Goal: Information Seeking & Learning: Check status

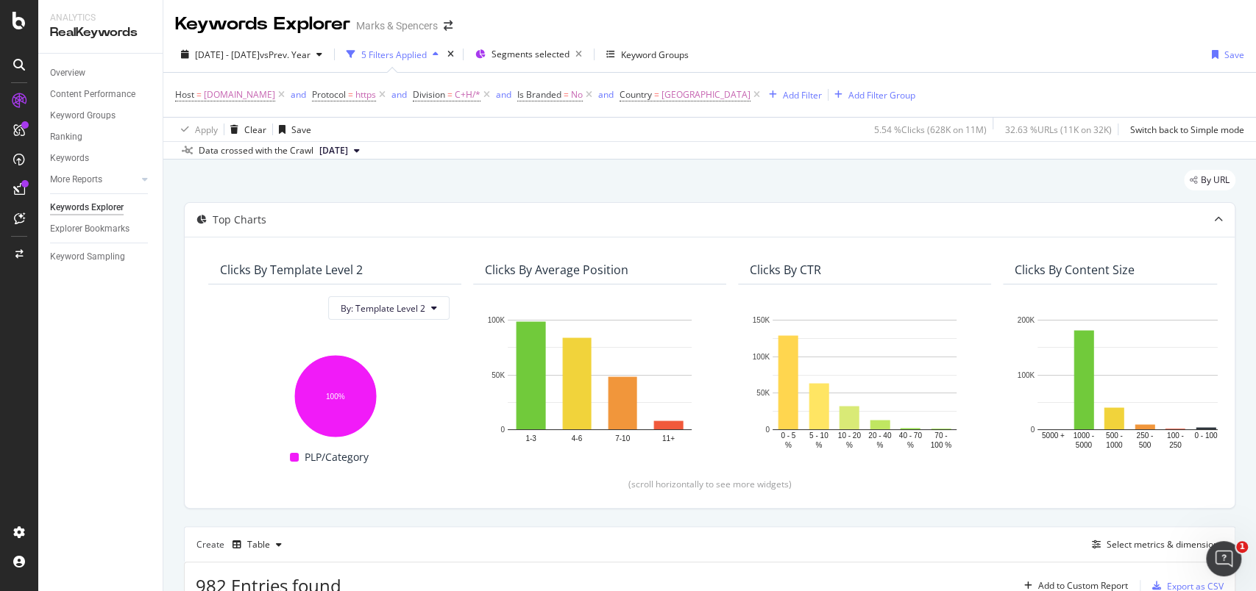
scroll to position [294, 0]
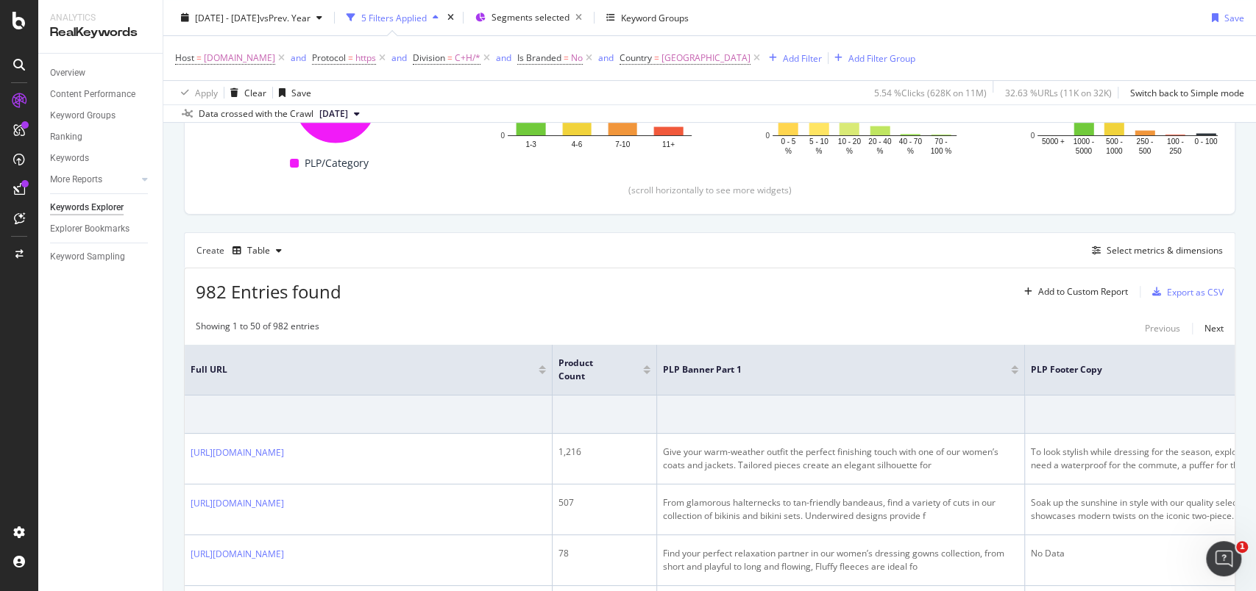
click at [65, 367] on div "Overview Content Performance Keyword Groups Ranking Keywords More Reports Count…" at bounding box center [100, 323] width 124 height 538
click at [524, 248] on div "Create Table Select metrics & dimensions" at bounding box center [709, 249] width 1051 height 35
click at [1133, 251] on div "Select metrics & dimensions" at bounding box center [1164, 250] width 116 height 13
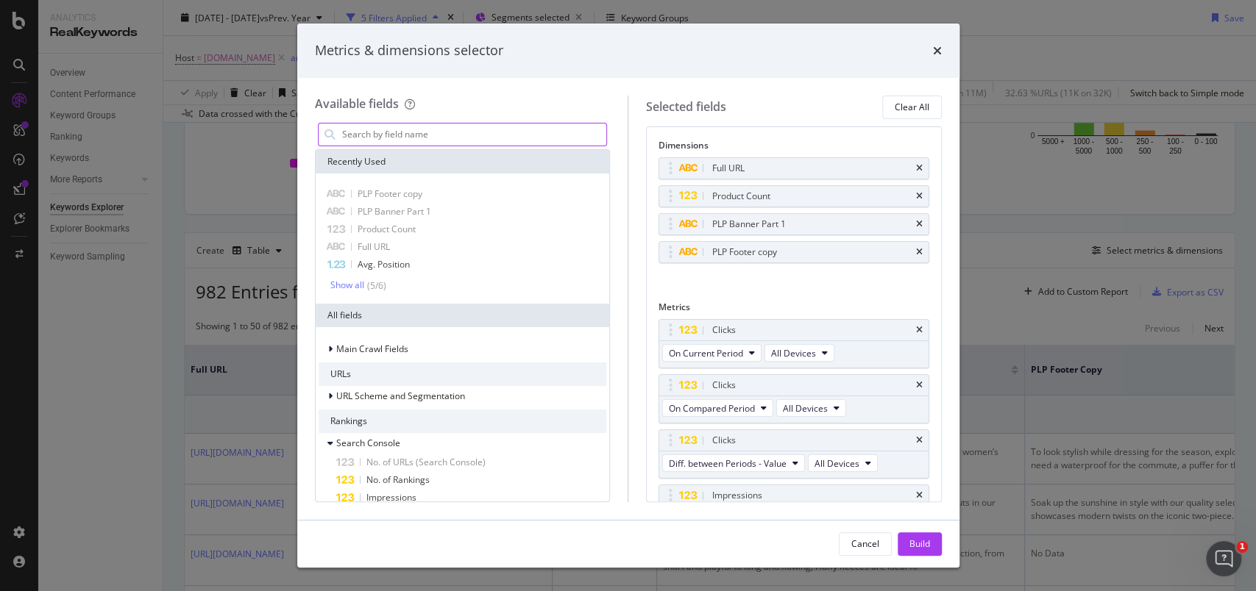
click at [495, 127] on input "modal" at bounding box center [474, 135] width 266 height 22
click at [500, 121] on div "modal" at bounding box center [463, 134] width 296 height 29
click at [494, 129] on input "modal" at bounding box center [474, 135] width 266 height 22
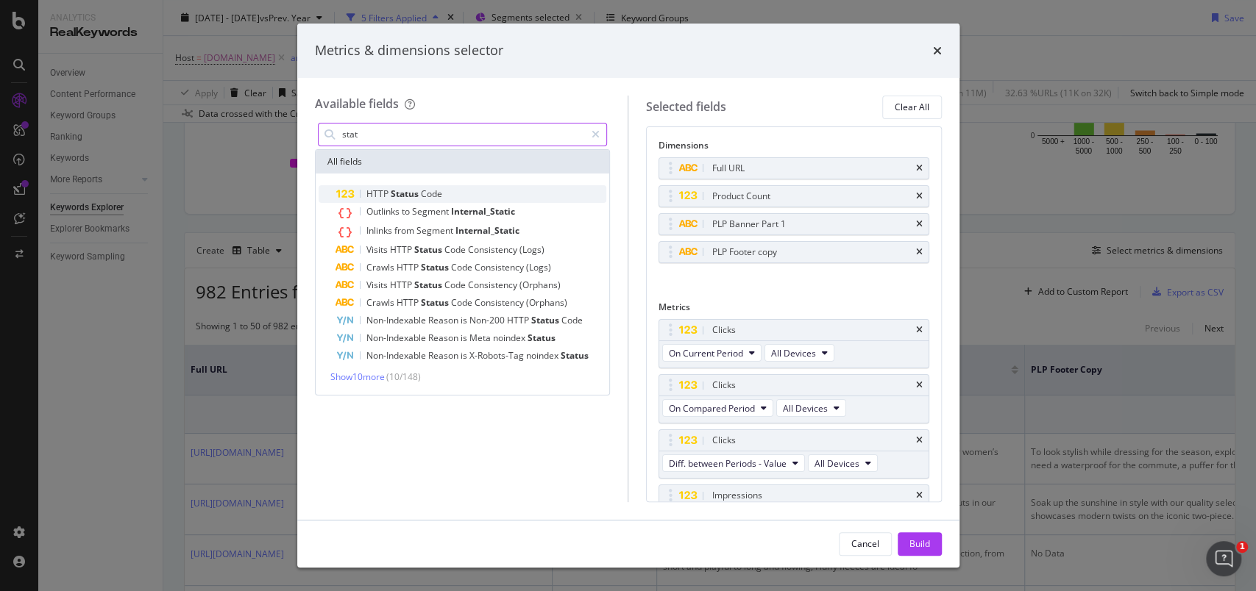
type input "stat"
click at [428, 197] on span "Code" at bounding box center [431, 194] width 21 height 13
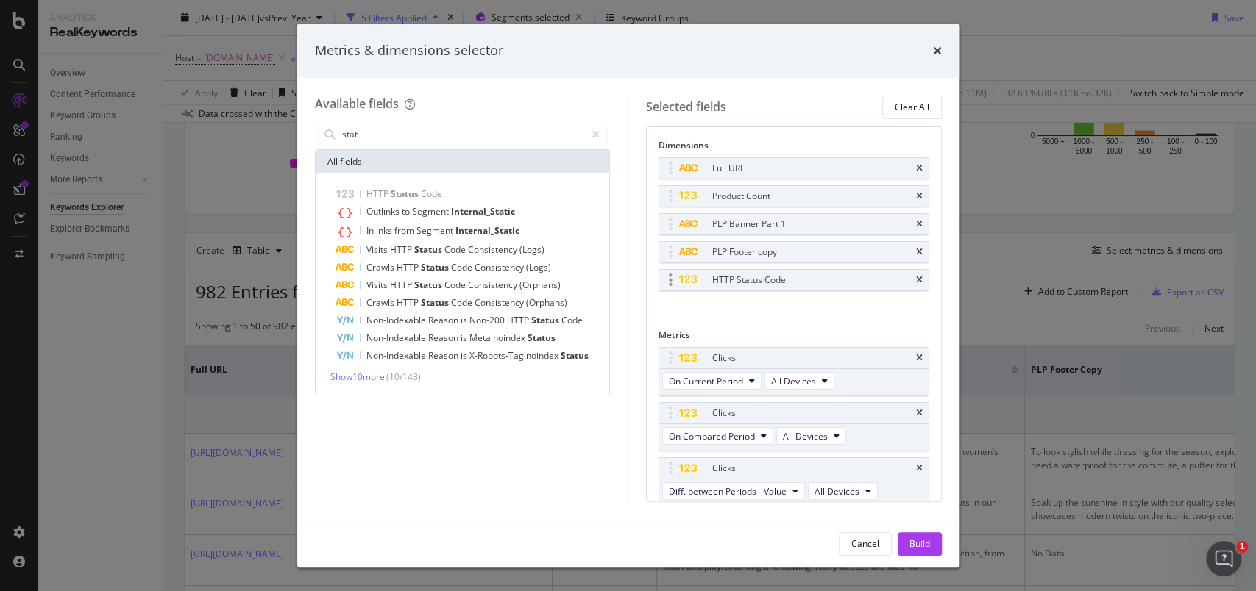
click at [908, 278] on div "HTTP Status Code" at bounding box center [793, 280] width 269 height 21
click at [916, 281] on icon "times" at bounding box center [919, 280] width 7 height 9
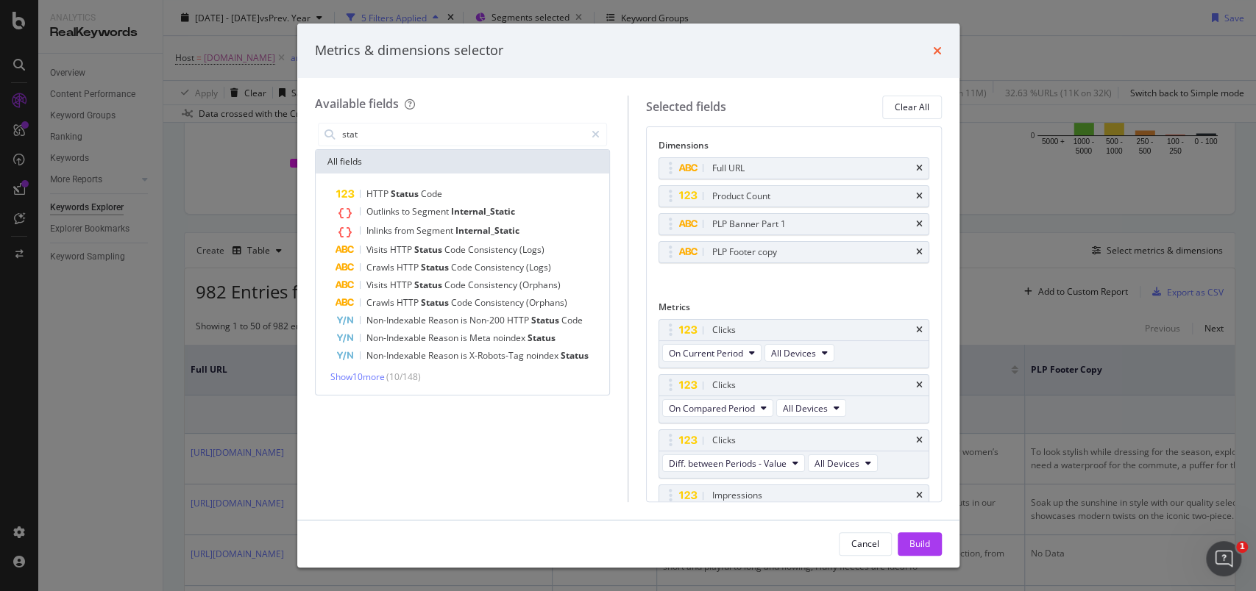
click at [933, 54] on icon "times" at bounding box center [937, 51] width 9 height 12
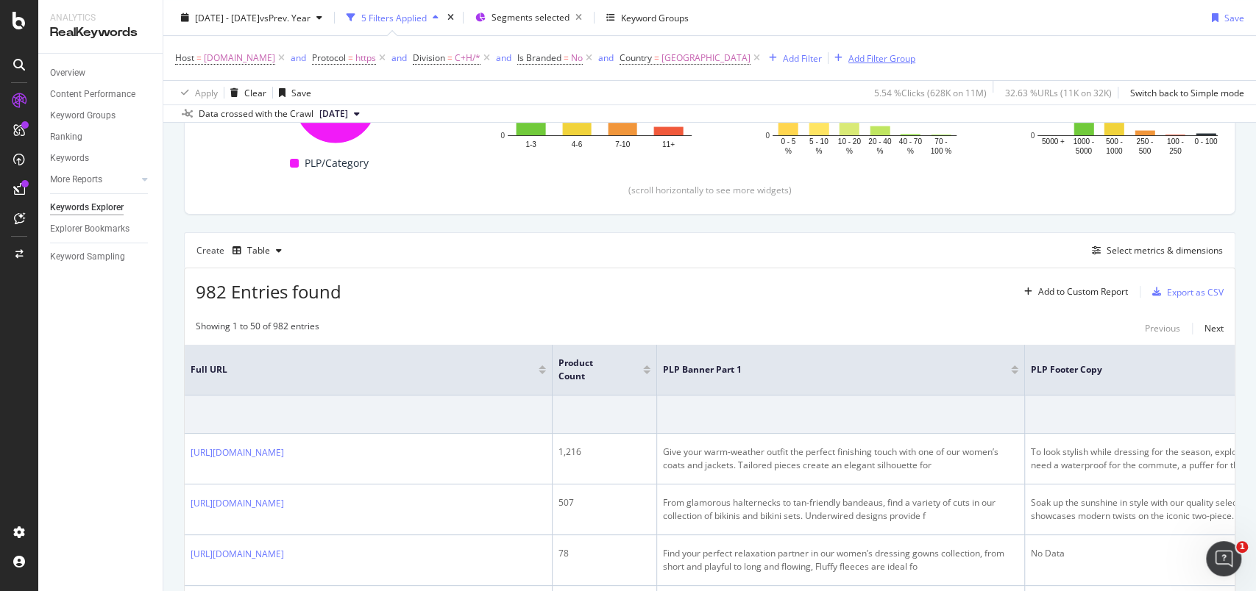
click at [899, 57] on div "Add Filter Group" at bounding box center [881, 57] width 67 height 13
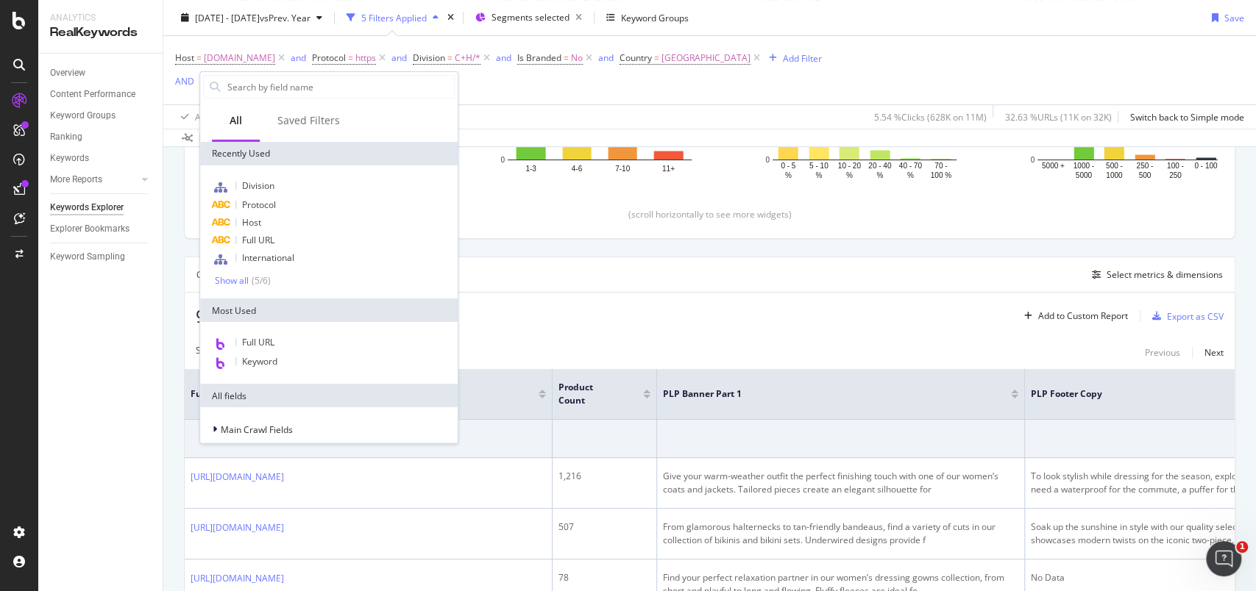
scroll to position [318, 0]
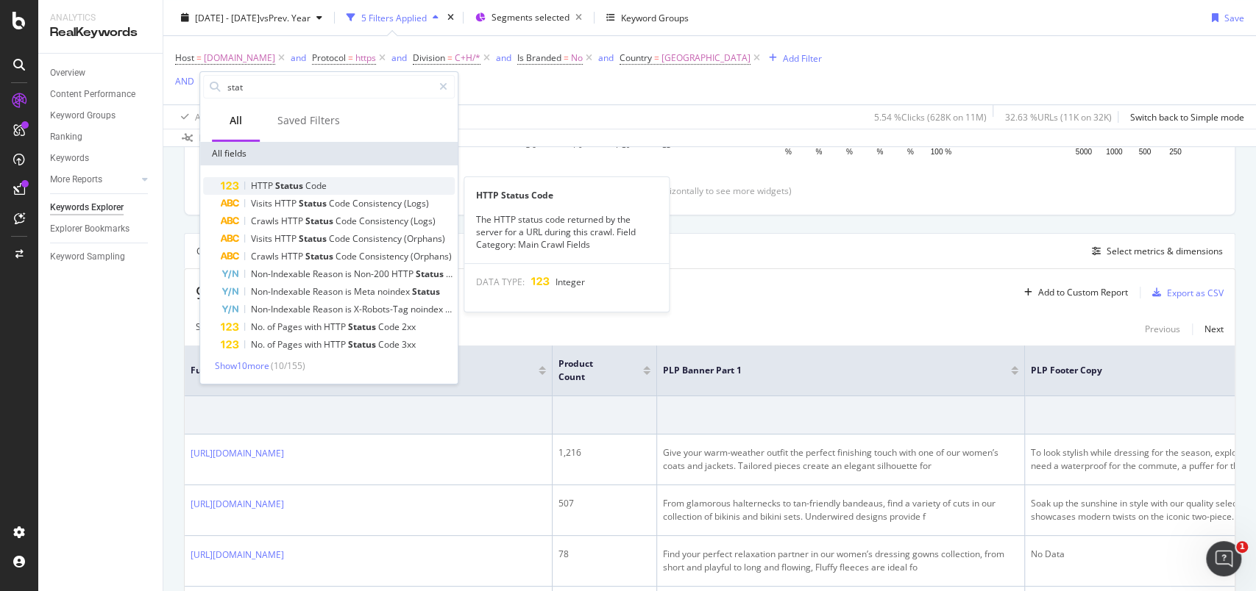
type input "stat"
click at [307, 187] on span "Code" at bounding box center [315, 185] width 21 height 13
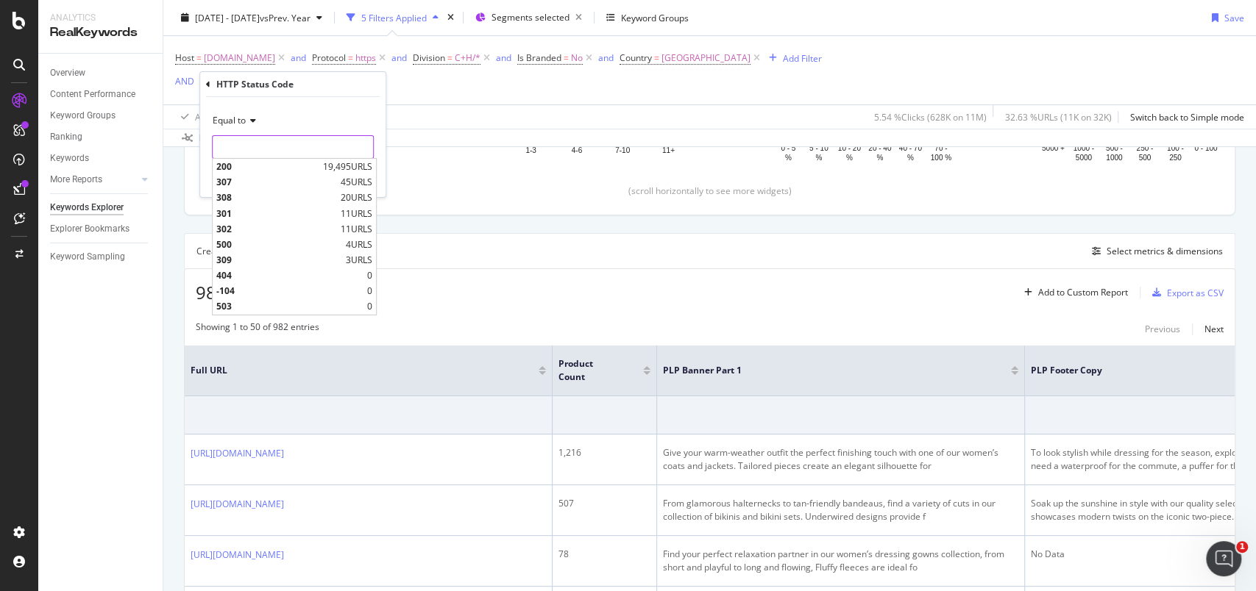
click at [343, 144] on input "number" at bounding box center [293, 147] width 162 height 24
click at [341, 162] on span "19,495 URLS" at bounding box center [347, 166] width 49 height 13
type input "200"
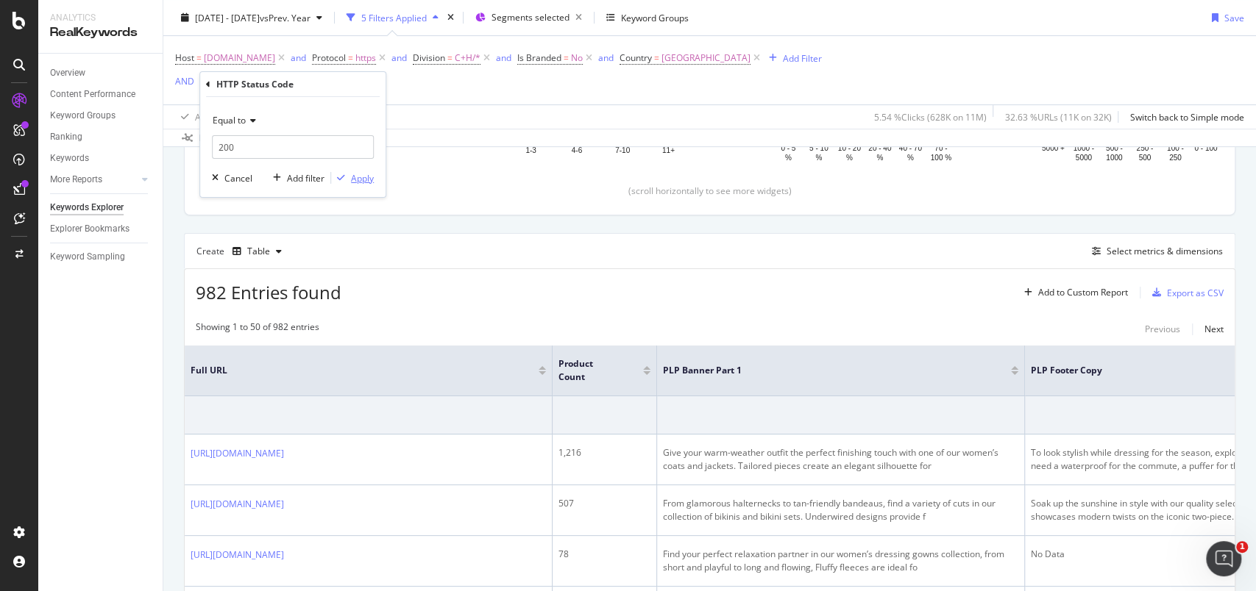
click at [351, 173] on div "Apply" at bounding box center [362, 177] width 23 height 13
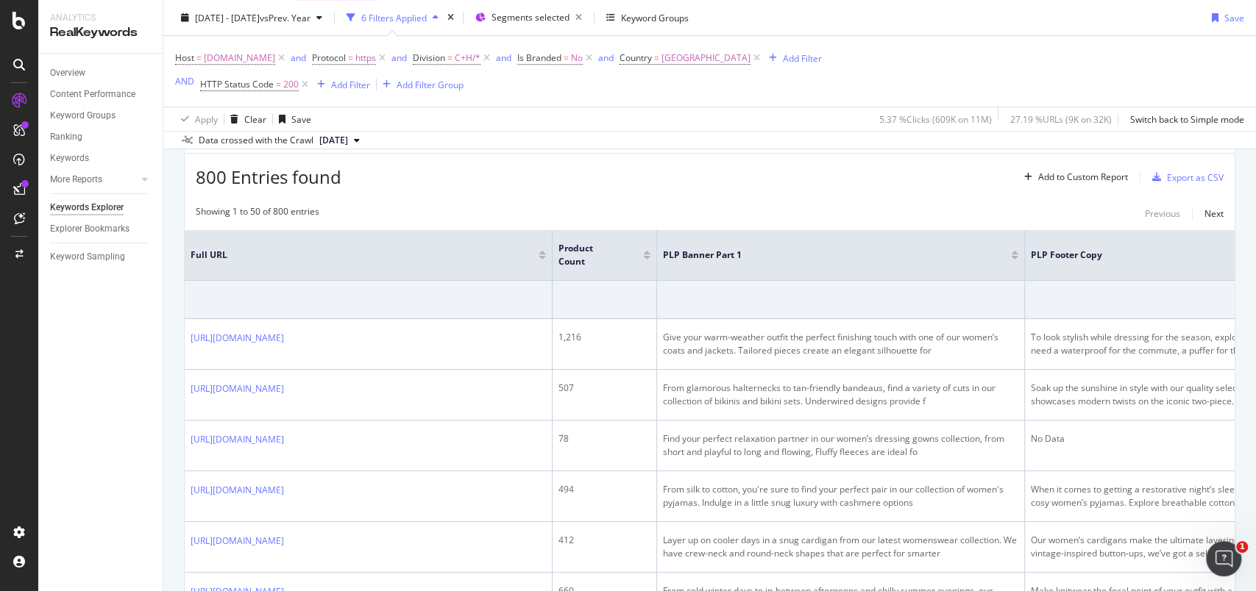
scroll to position [435, 0]
click at [346, 87] on div "Add Filter" at bounding box center [350, 84] width 39 height 13
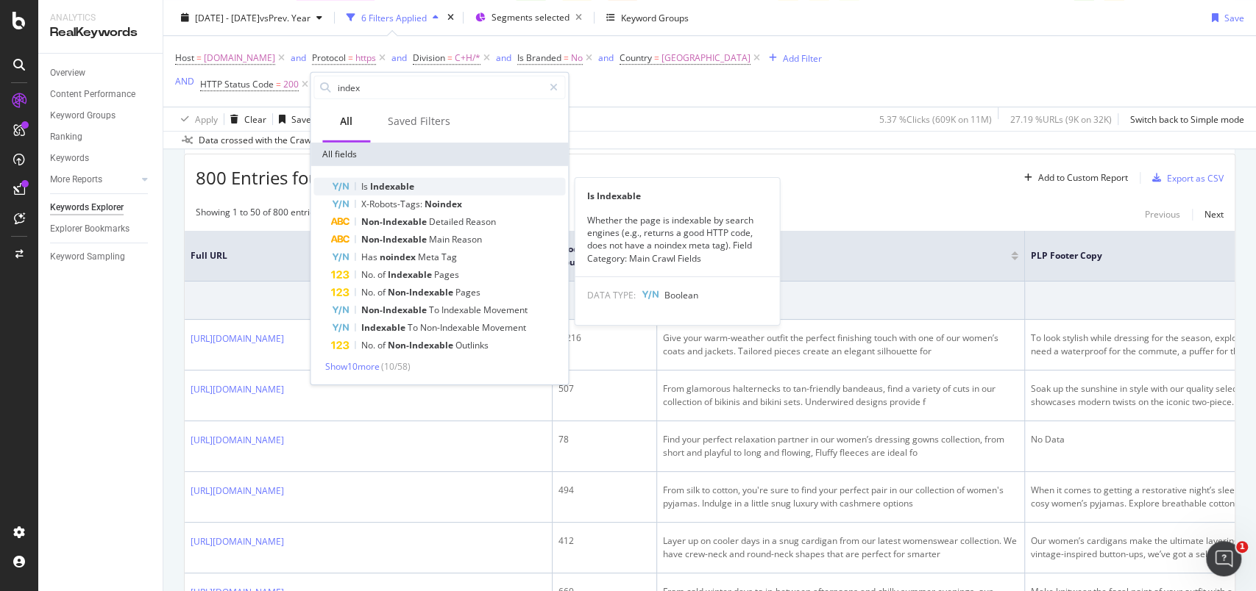
type input "index"
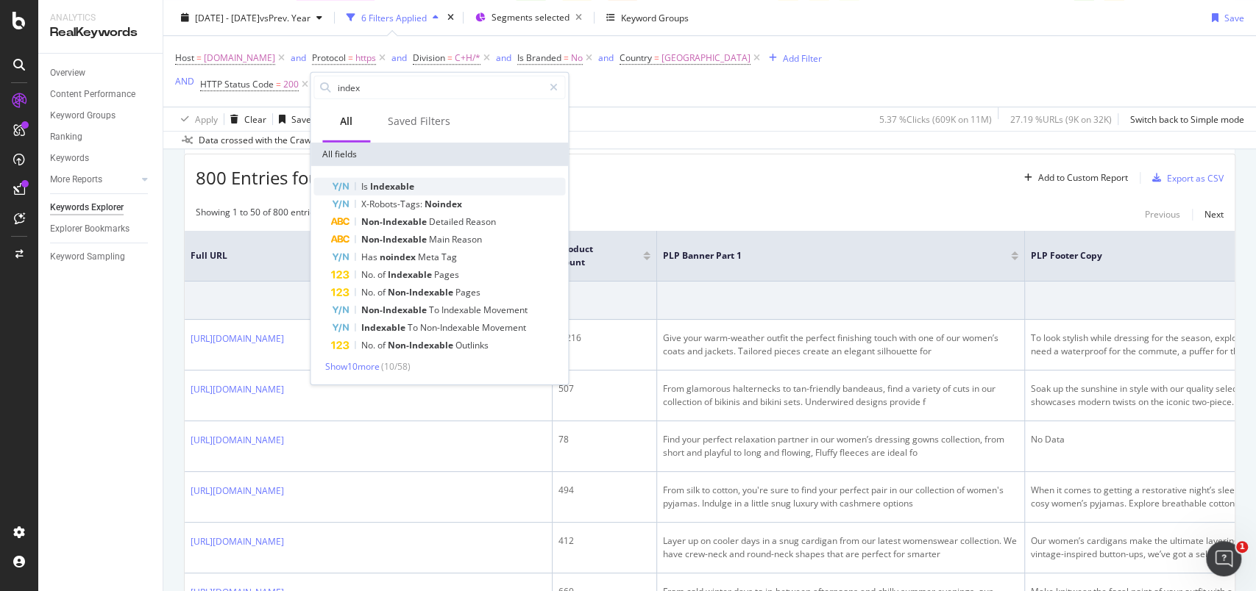
click at [382, 178] on div "Is Indexable" at bounding box center [448, 187] width 234 height 18
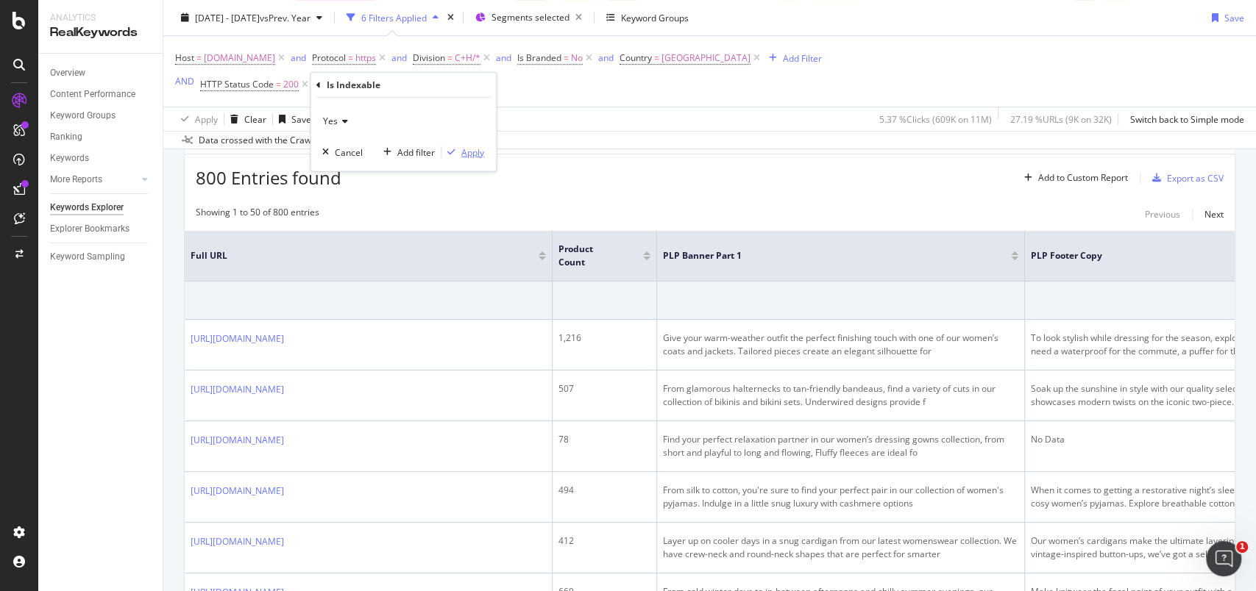
click at [480, 149] on div "Apply" at bounding box center [472, 152] width 23 height 13
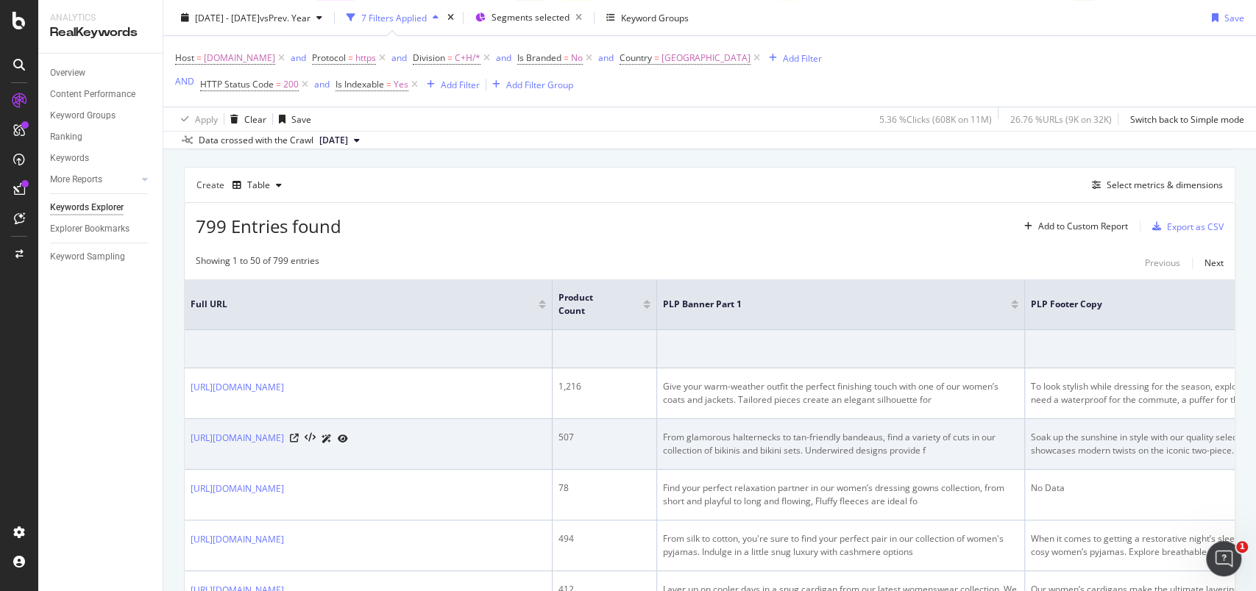
scroll to position [313, 0]
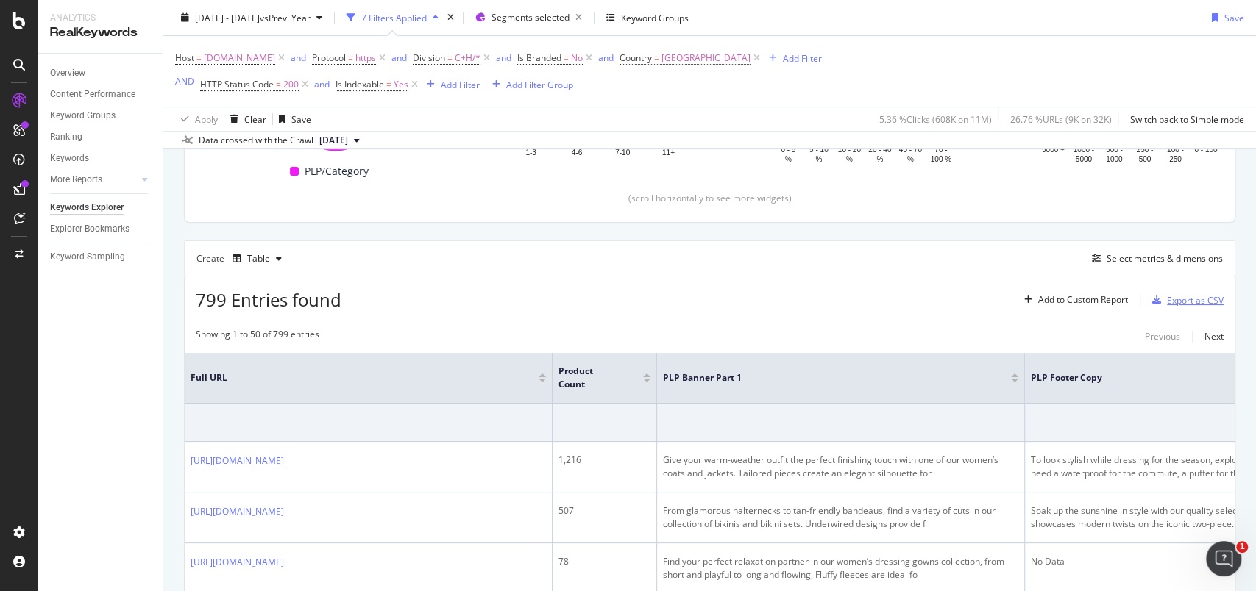
click at [1176, 302] on div "Export as CSV" at bounding box center [1195, 300] width 57 height 13
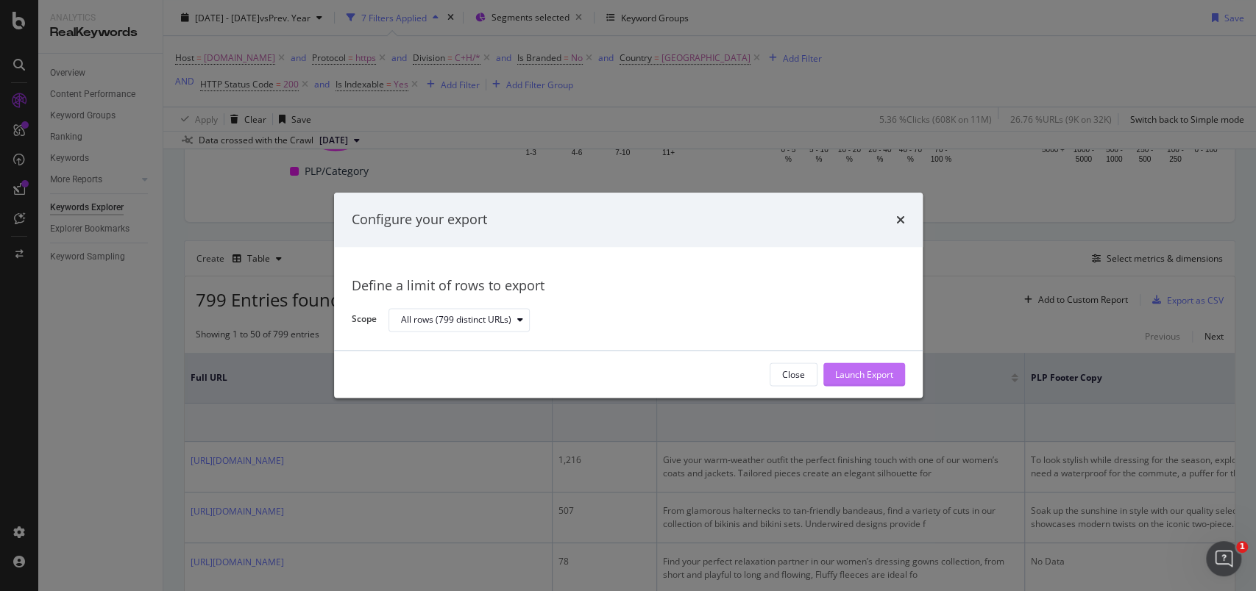
click at [881, 371] on div "Launch Export" at bounding box center [864, 374] width 58 height 13
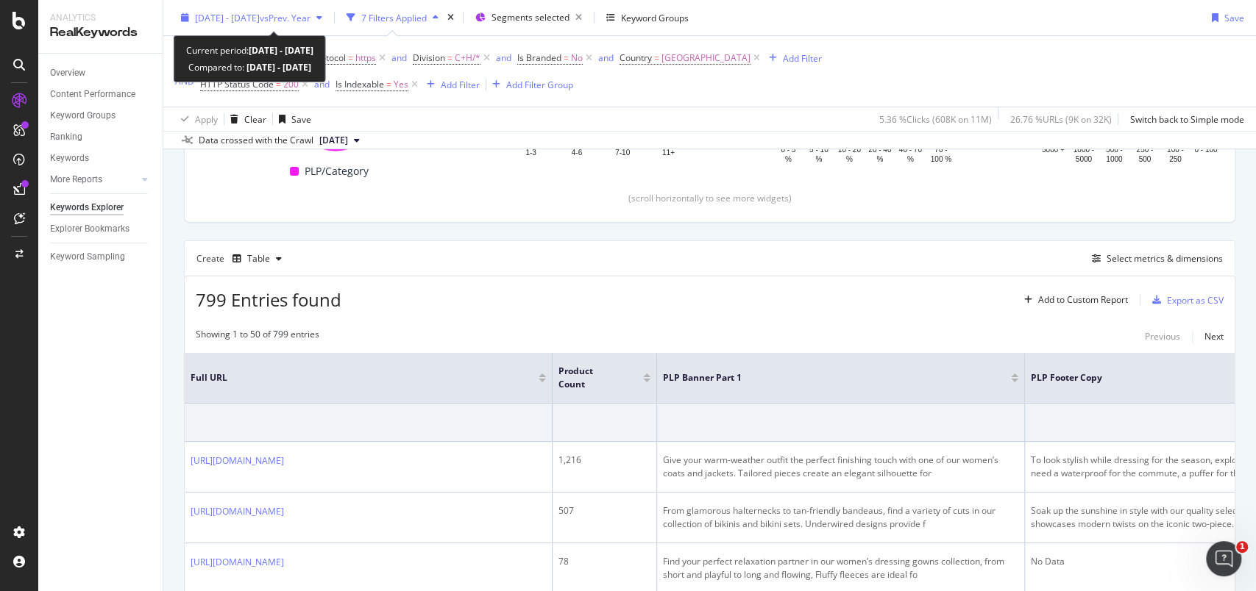
click at [187, 21] on icon "button" at bounding box center [185, 17] width 8 height 9
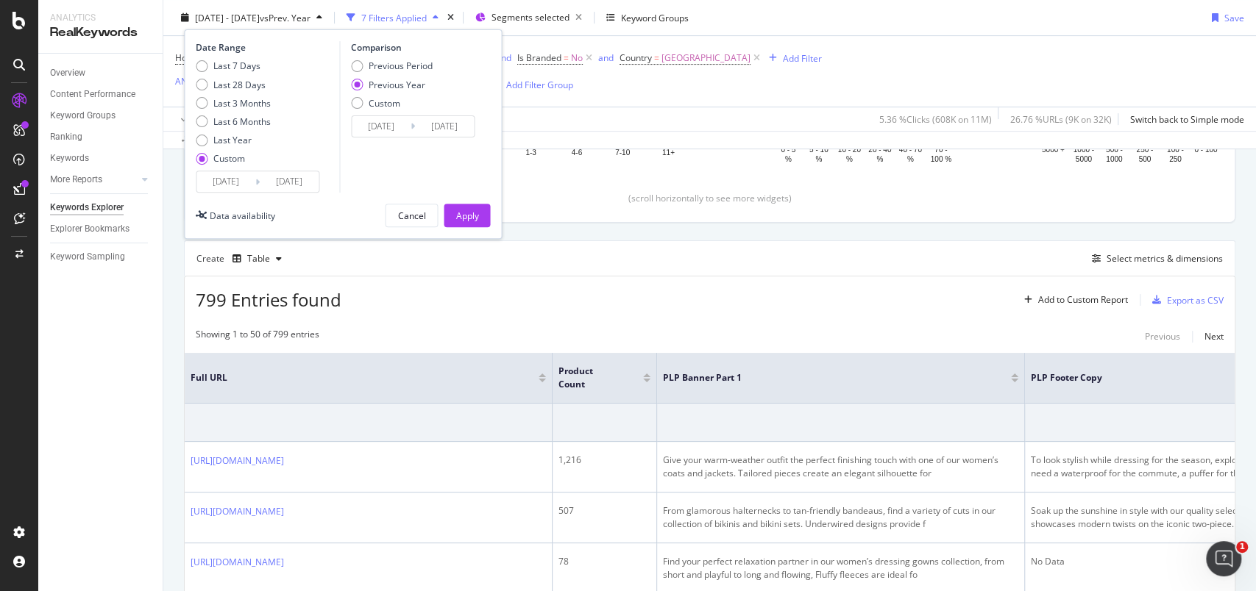
click at [218, 177] on input "[DATE]" at bounding box center [225, 181] width 59 height 21
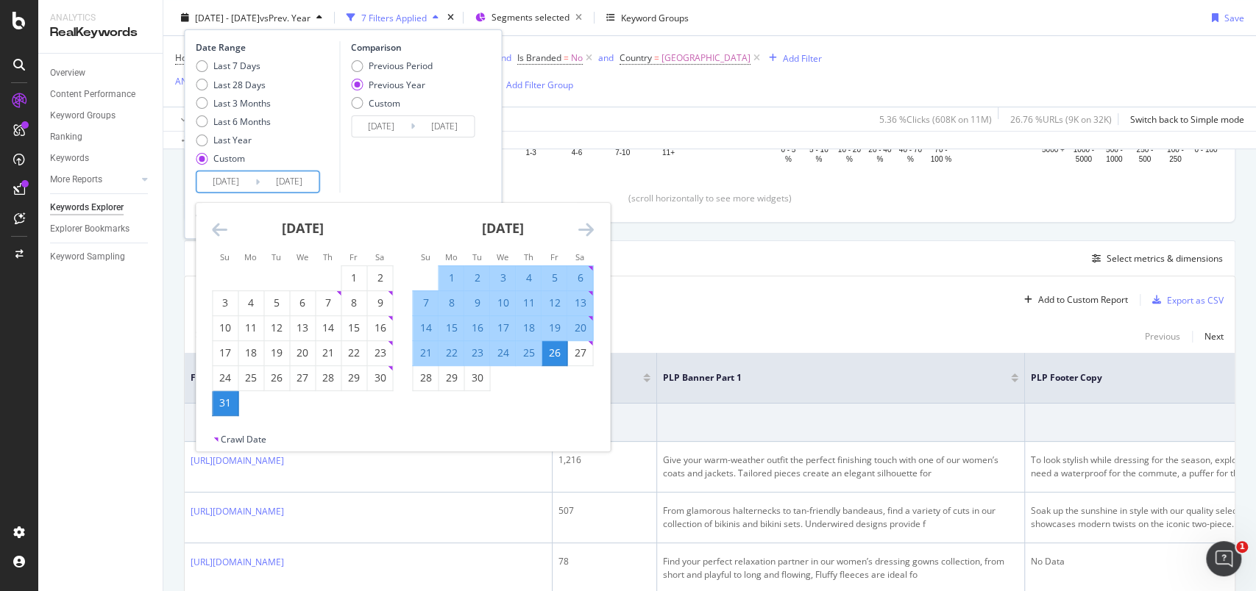
click at [218, 227] on icon "Move backward to switch to the previous month." at bounding box center [219, 230] width 15 height 18
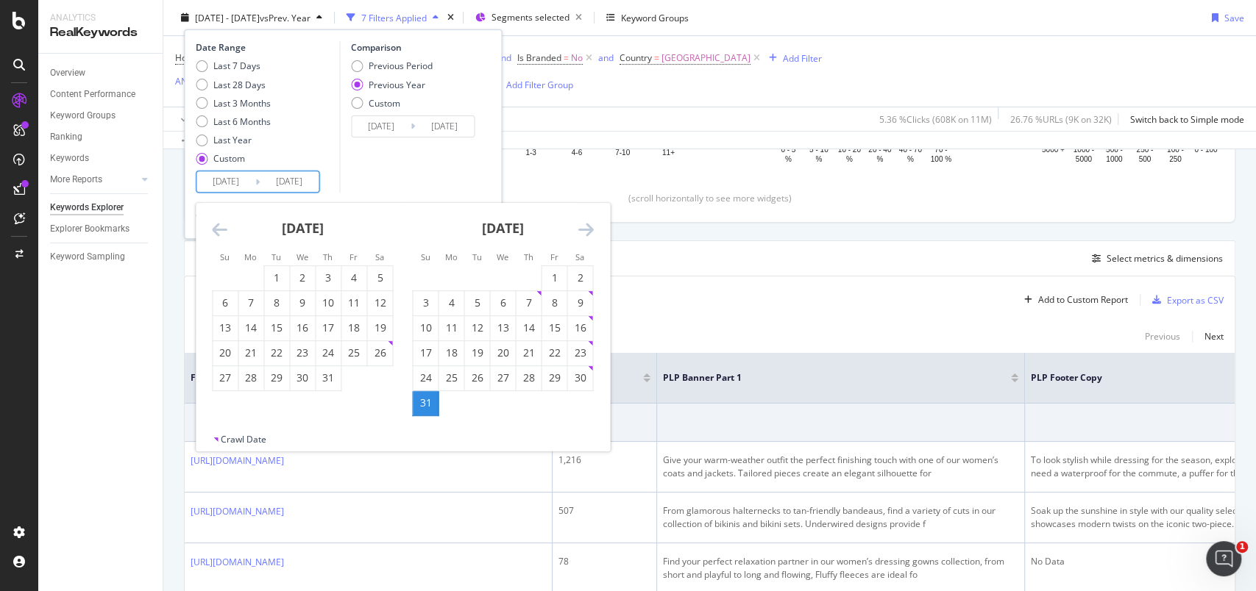
click at [218, 227] on icon "Move backward to switch to the previous month." at bounding box center [219, 230] width 15 height 18
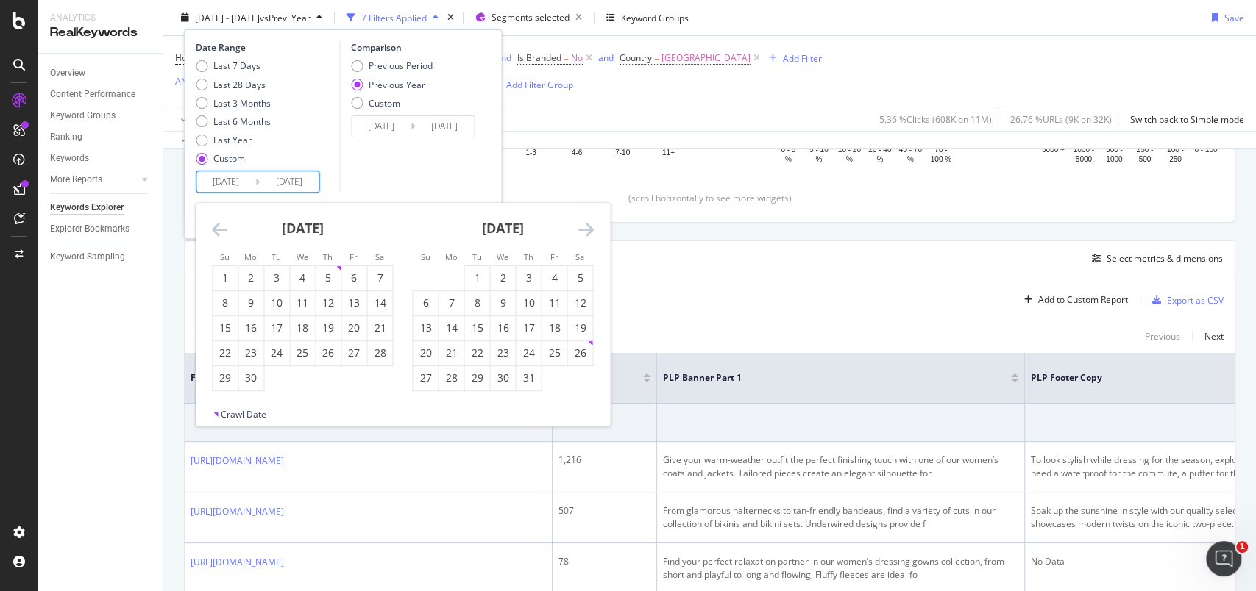
click at [218, 227] on icon "Move backward to switch to the previous month." at bounding box center [219, 230] width 15 height 18
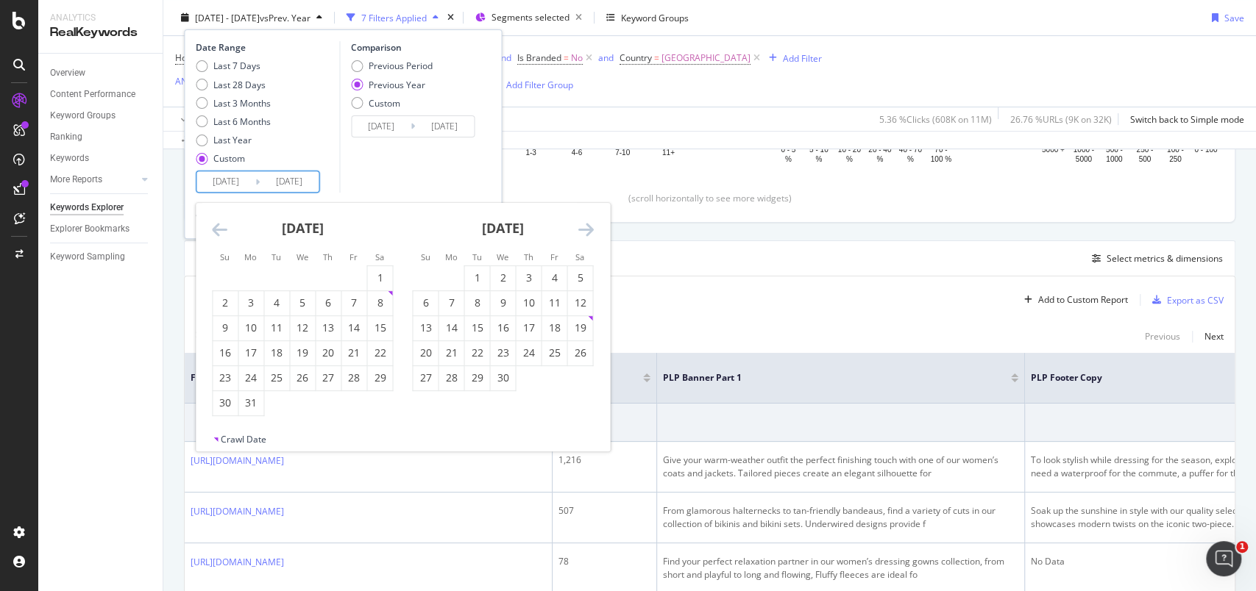
click at [218, 227] on icon "Move backward to switch to the previous month." at bounding box center [219, 230] width 15 height 18
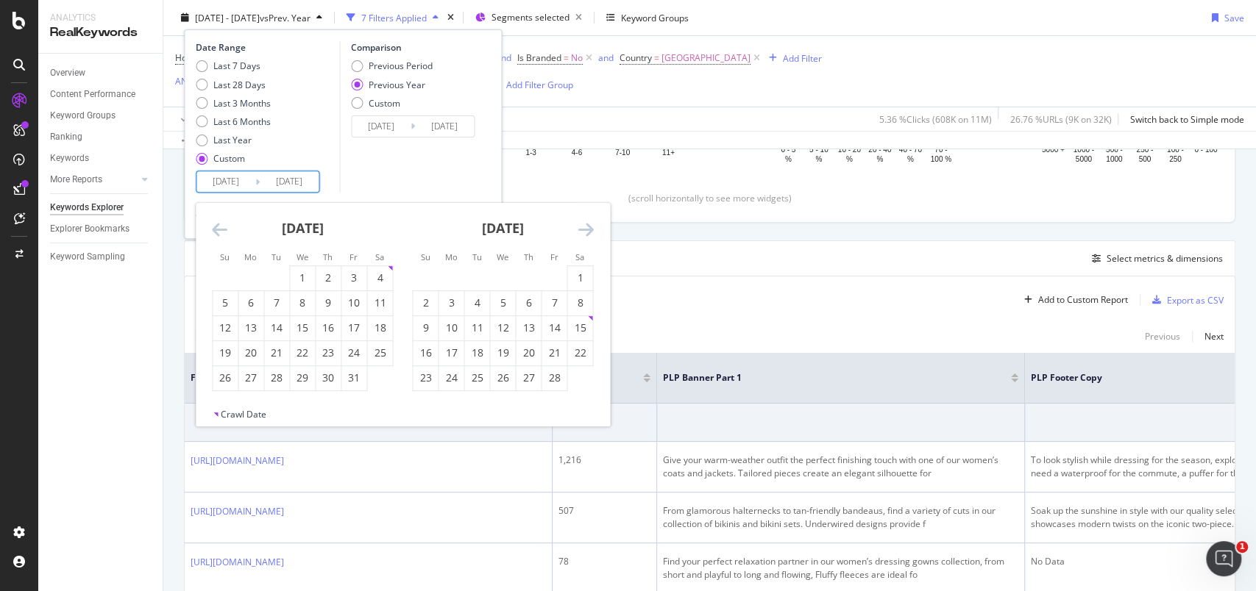
click at [218, 227] on icon "Move backward to switch to the previous month." at bounding box center [219, 230] width 15 height 18
click at [222, 282] on div "1" at bounding box center [225, 278] width 25 height 15
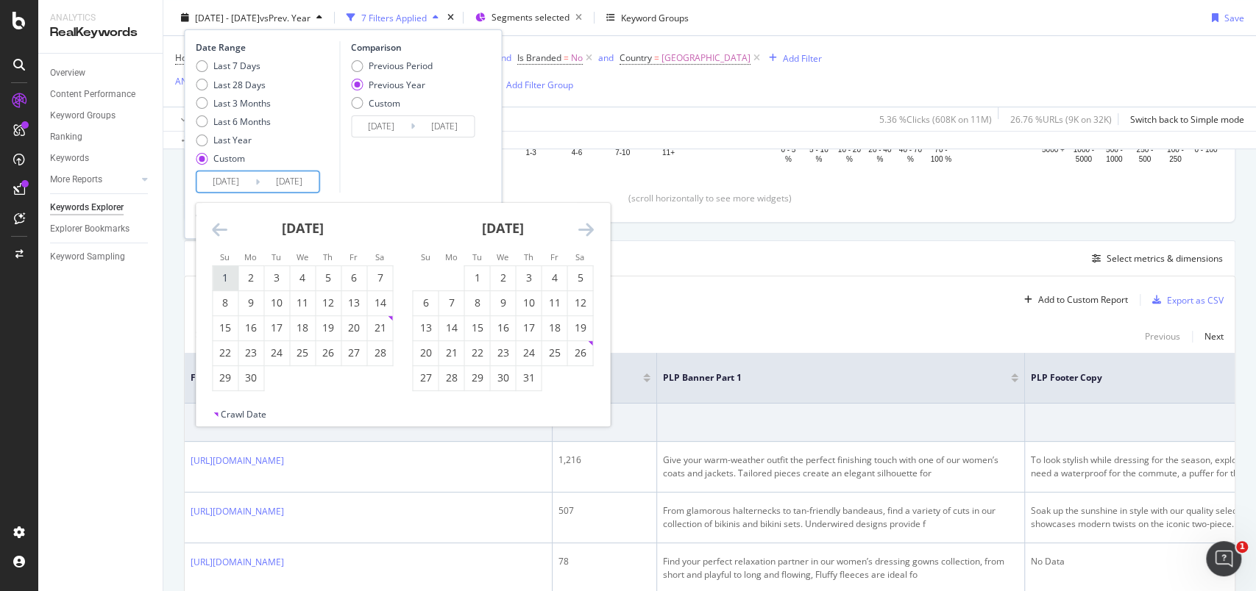
type input "[DATE]"
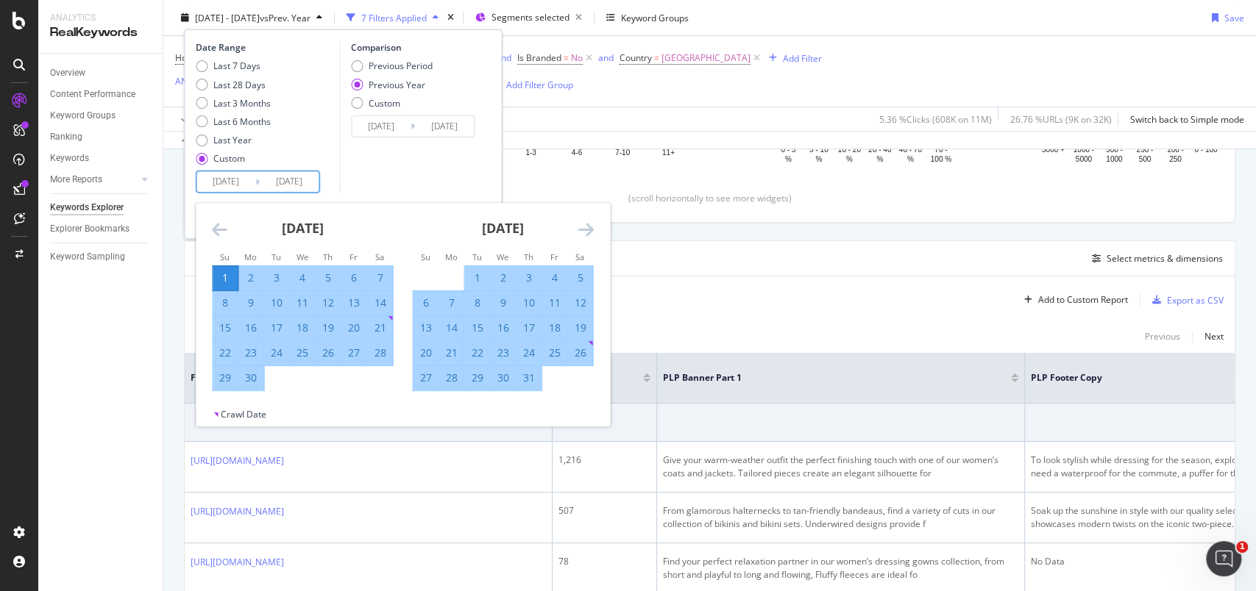
click at [352, 356] on div "27" at bounding box center [353, 353] width 25 height 15
type input "[DATE]"
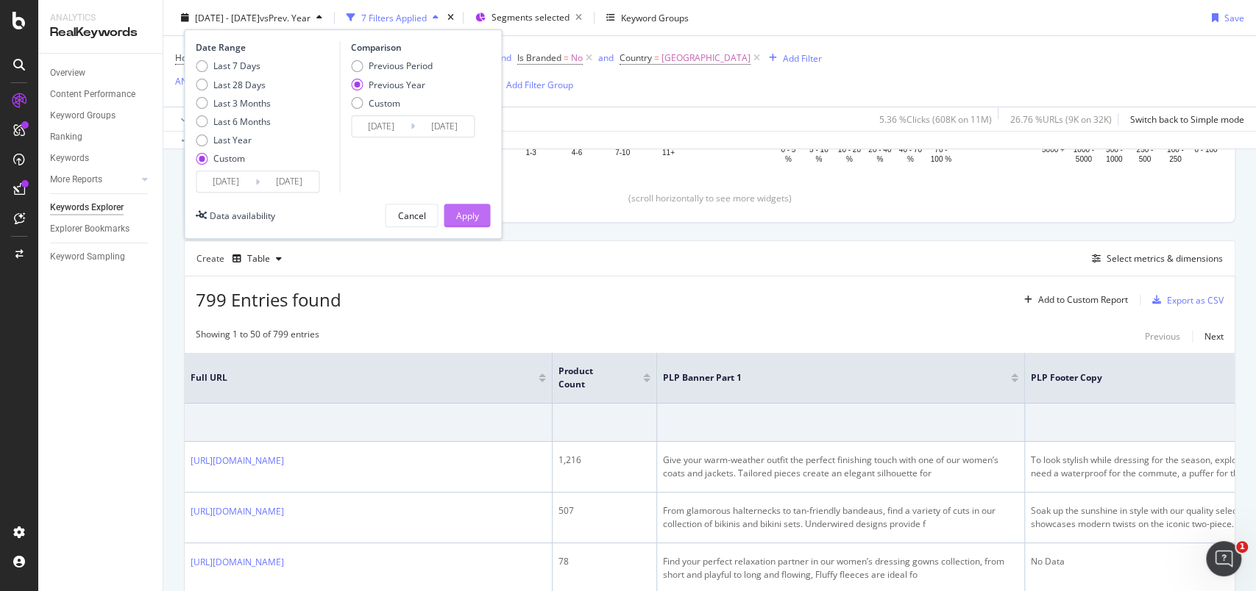
click at [466, 213] on div "Apply" at bounding box center [466, 215] width 23 height 13
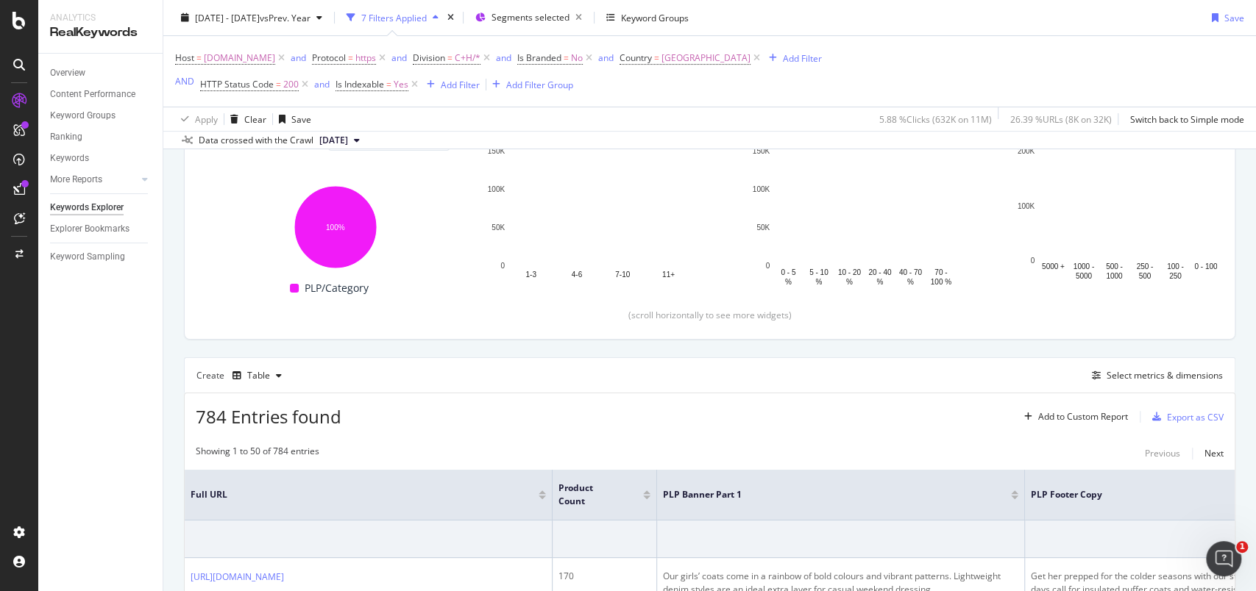
scroll to position [294, 0]
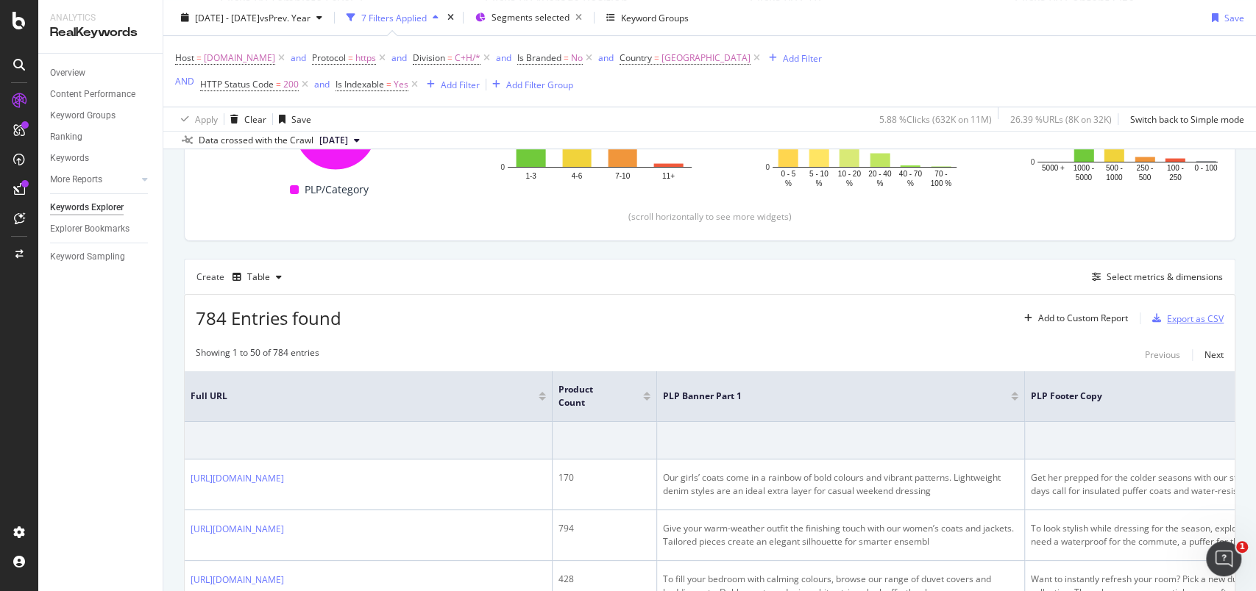
click at [1167, 321] on div "Export as CSV" at bounding box center [1195, 319] width 57 height 13
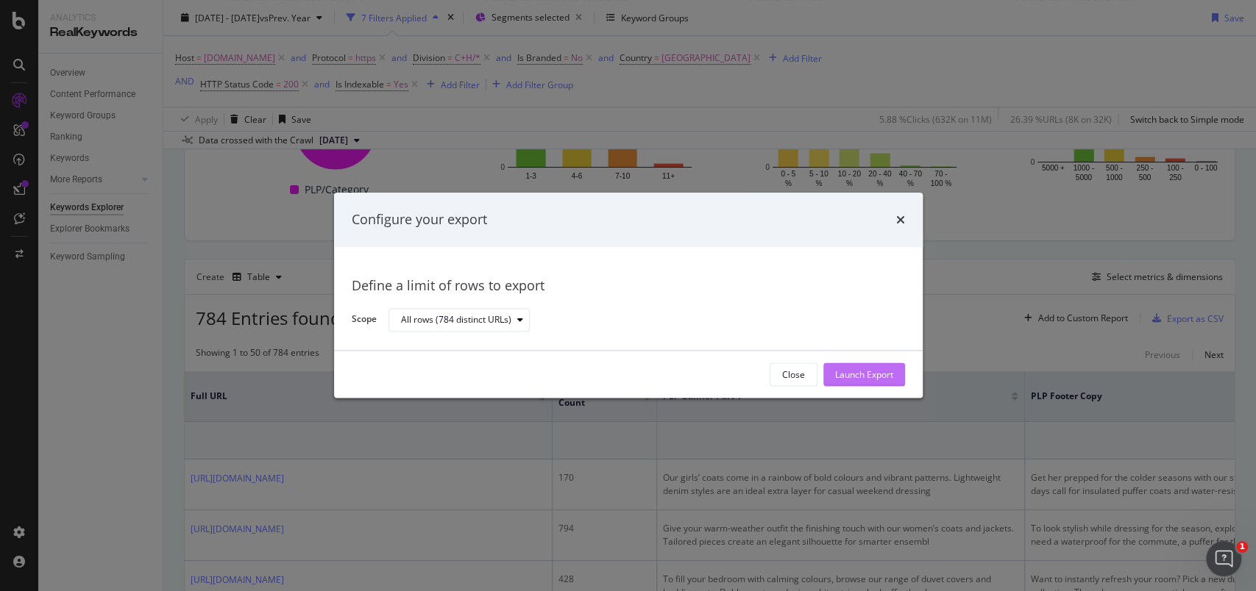
click at [832, 380] on button "Launch Export" at bounding box center [864, 375] width 82 height 24
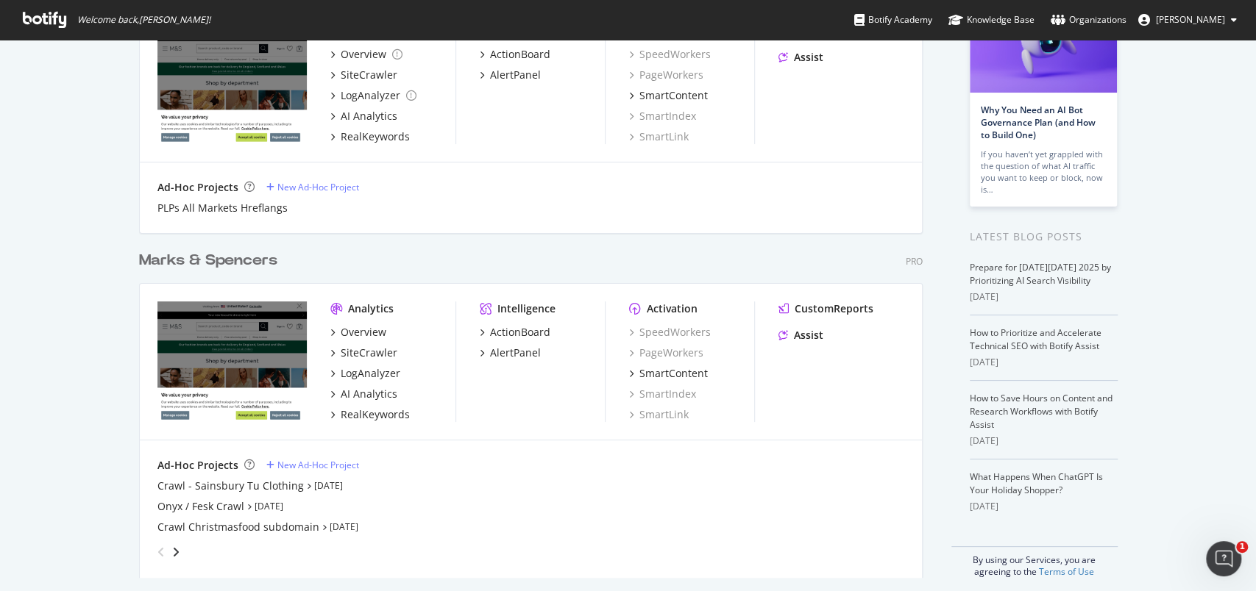
scroll to position [138, 0]
click at [392, 413] on div "RealKeywords" at bounding box center [375, 414] width 69 height 15
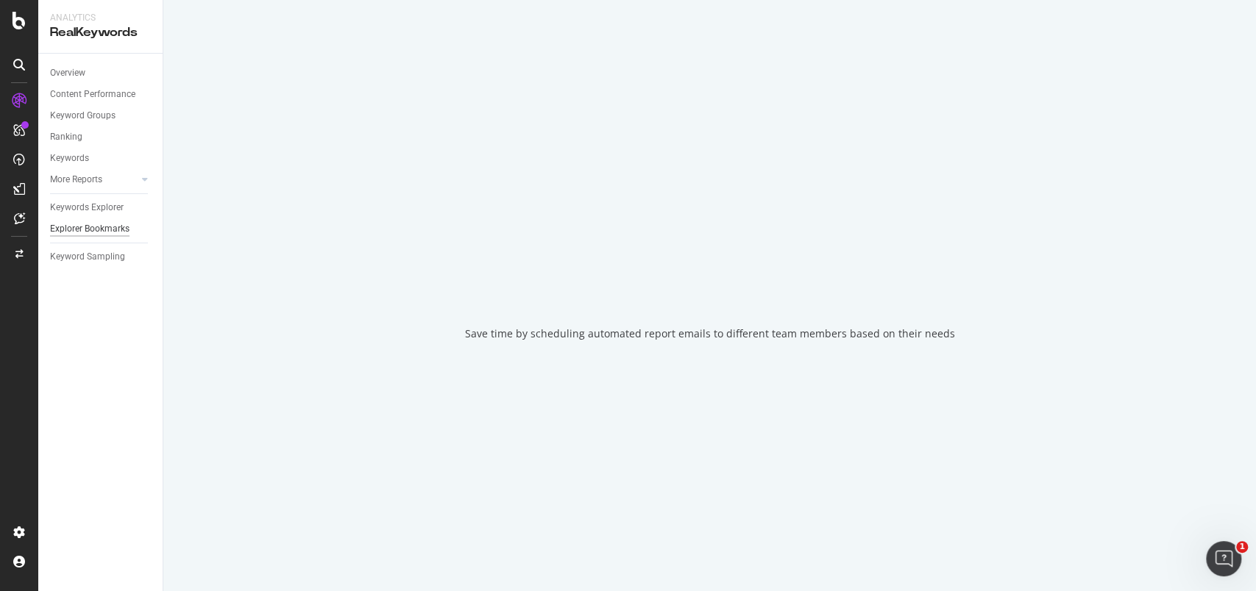
click at [123, 232] on div "Explorer Bookmarks" at bounding box center [89, 228] width 79 height 15
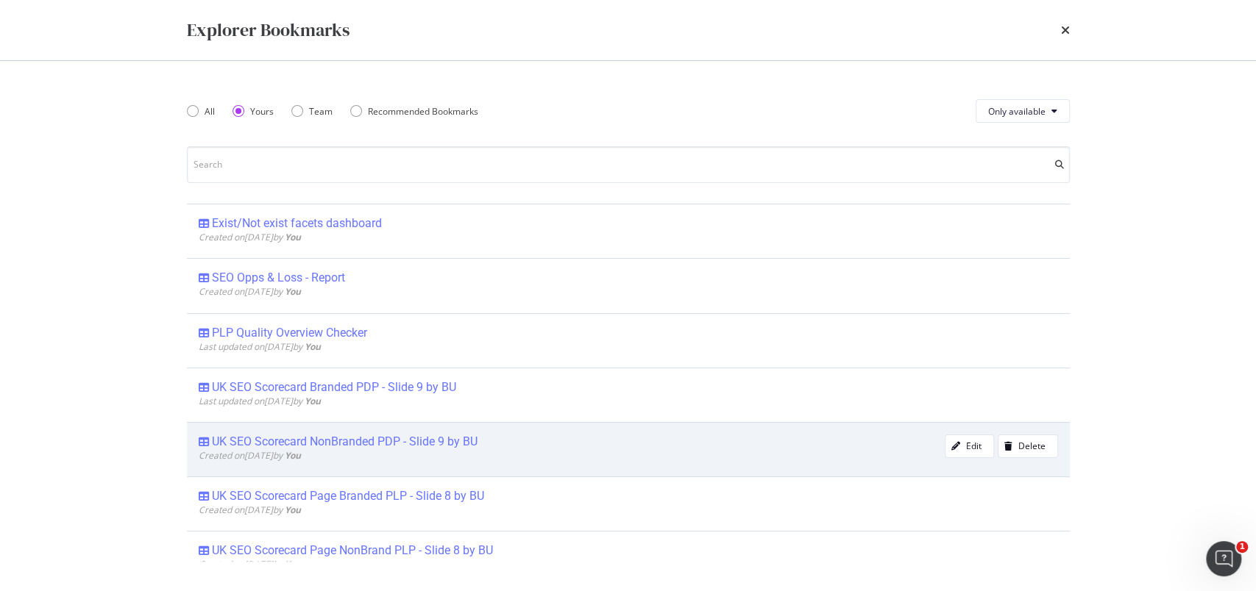
click at [371, 440] on div "UK SEO Scorecard NonBranded PDP - Slide 9 by BU" at bounding box center [345, 442] width 266 height 15
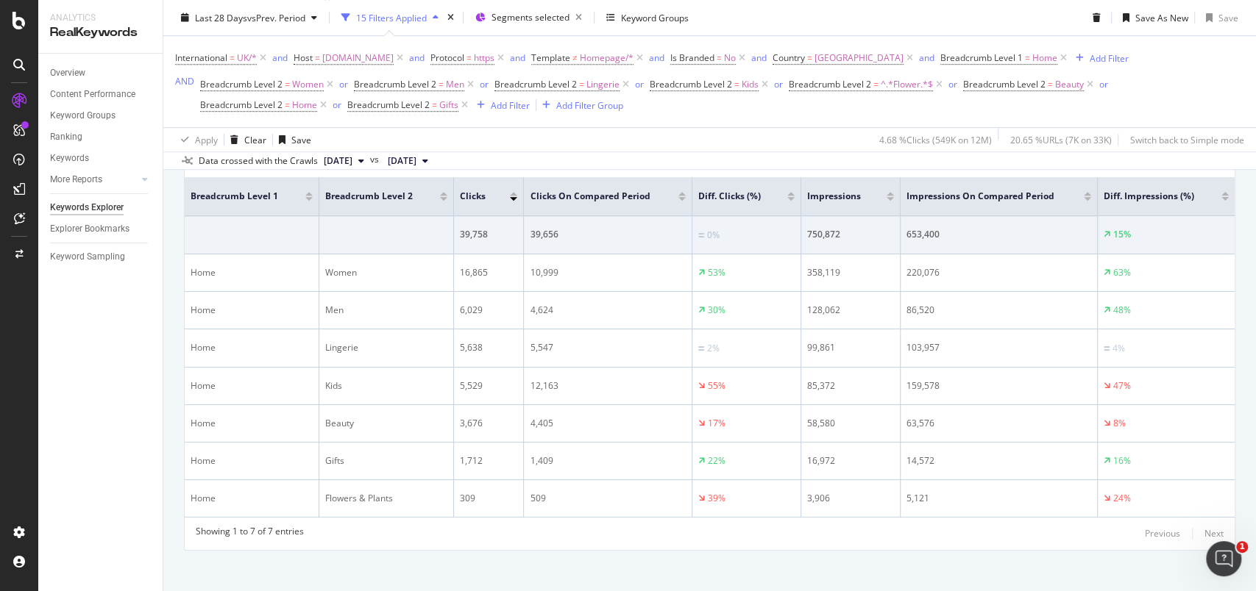
scroll to position [558, 0]
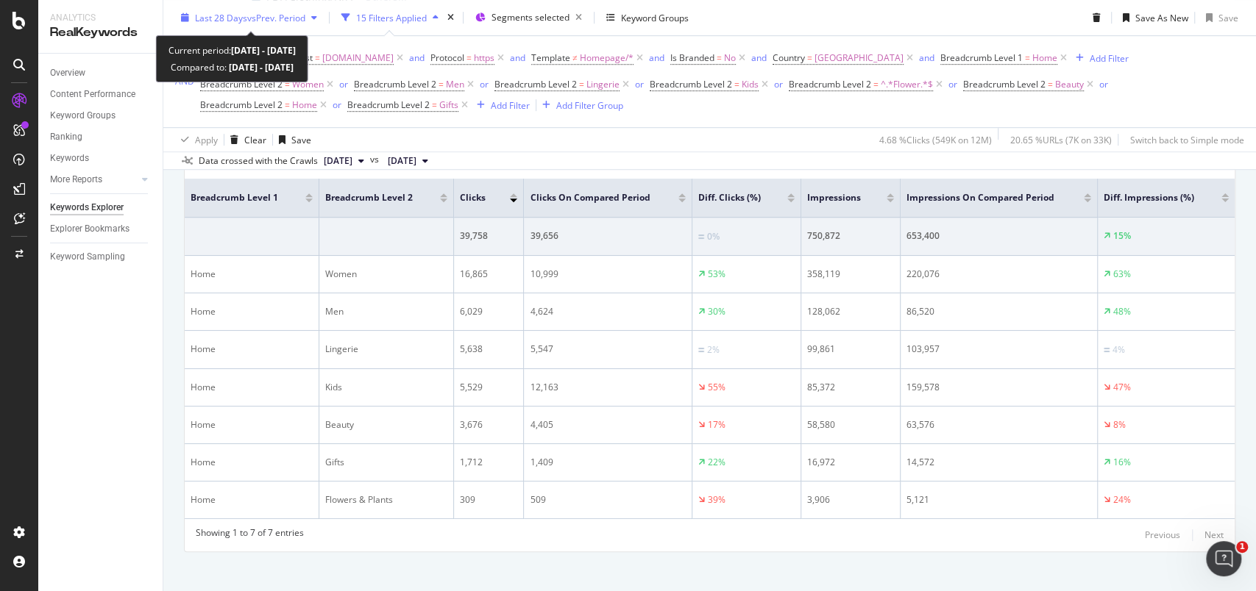
click at [188, 17] on icon "button" at bounding box center [185, 17] width 8 height 9
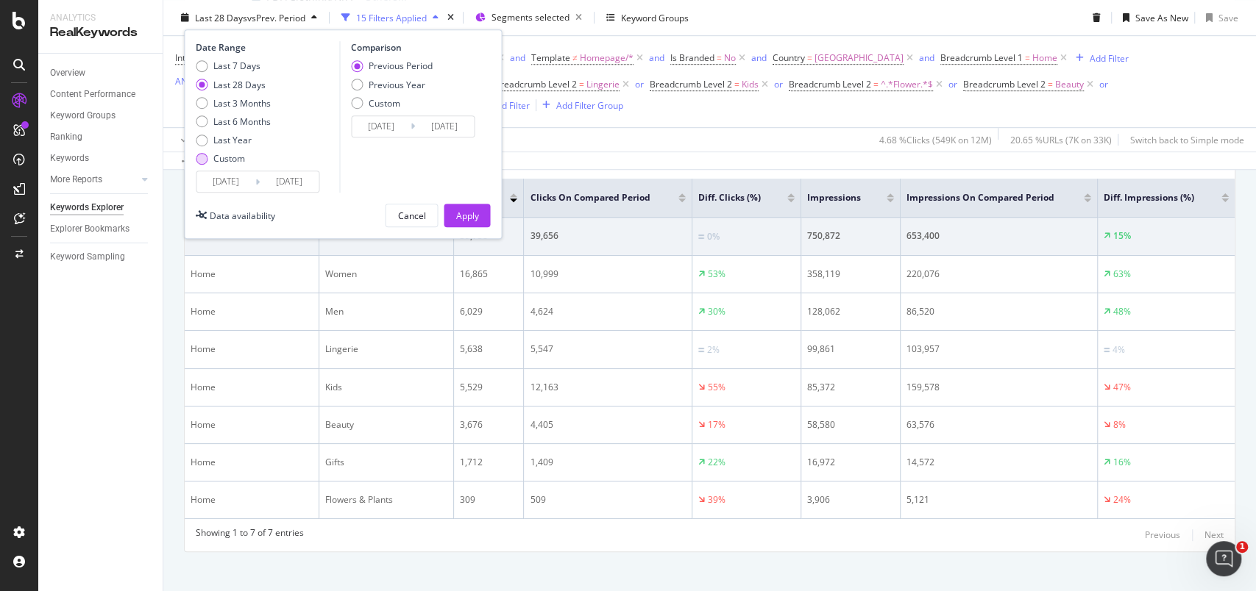
click at [207, 160] on div "Custom" at bounding box center [202, 158] width 12 height 12
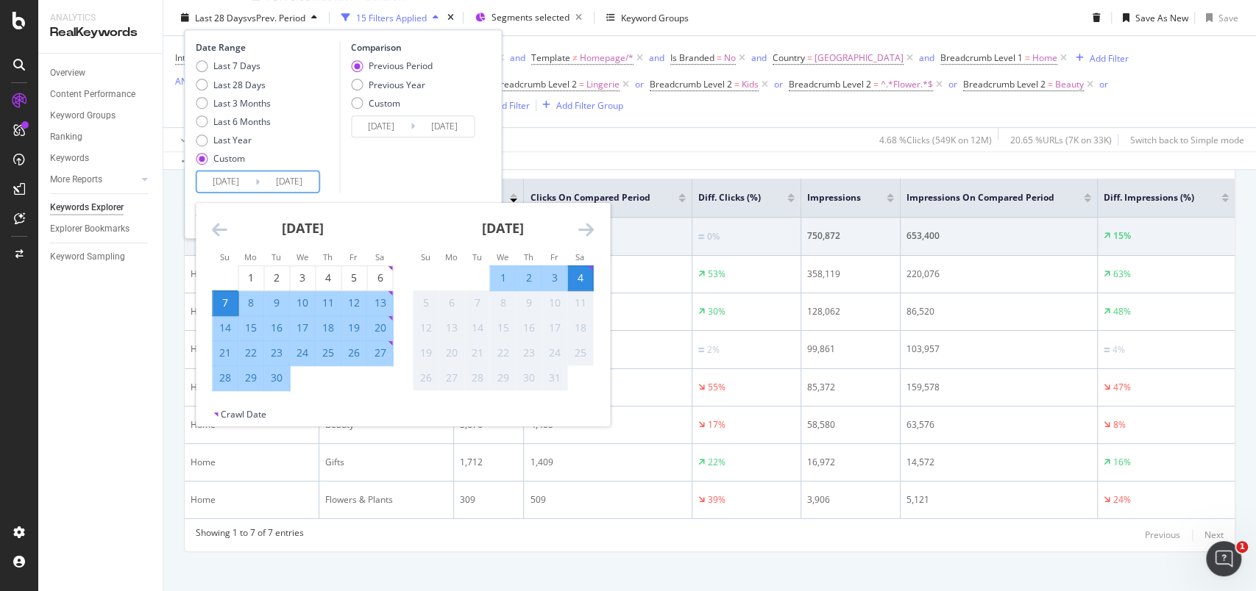
click at [213, 185] on input "2025/09/07" at bounding box center [225, 181] width 59 height 21
click at [219, 221] on icon "Move backward to switch to the previous month." at bounding box center [219, 230] width 15 height 18
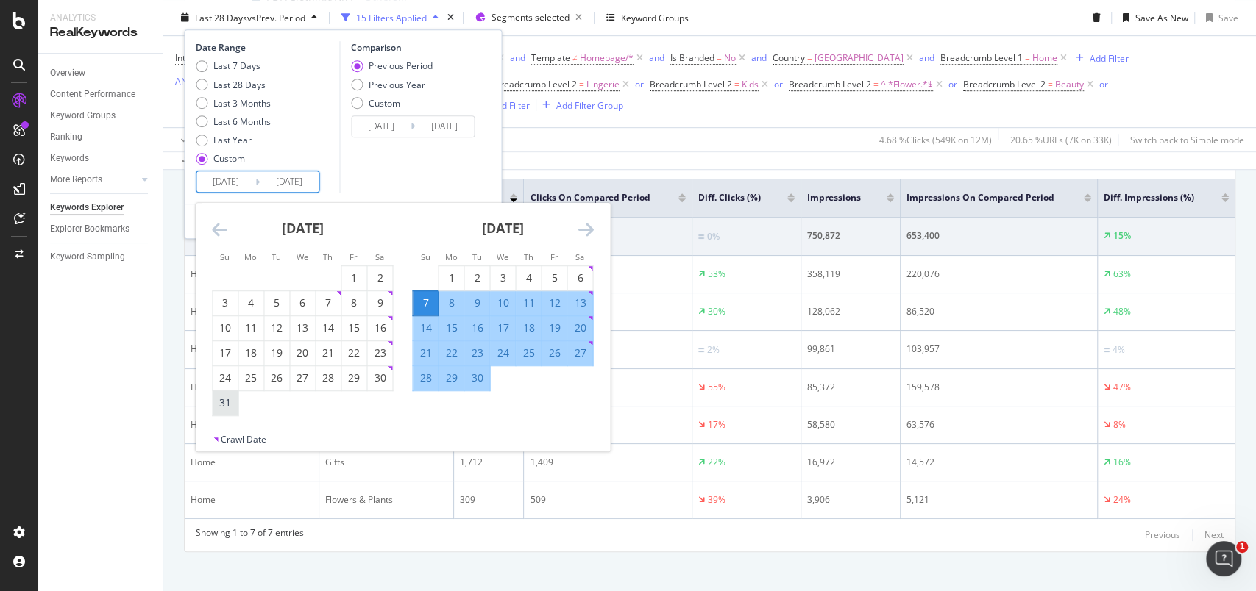
click at [227, 396] on div "31" at bounding box center [225, 403] width 25 height 15
type input "[DATE]"
type input "2025/07/27"
type input "2025/08/30"
click at [556, 349] on div "26" at bounding box center [553, 353] width 25 height 15
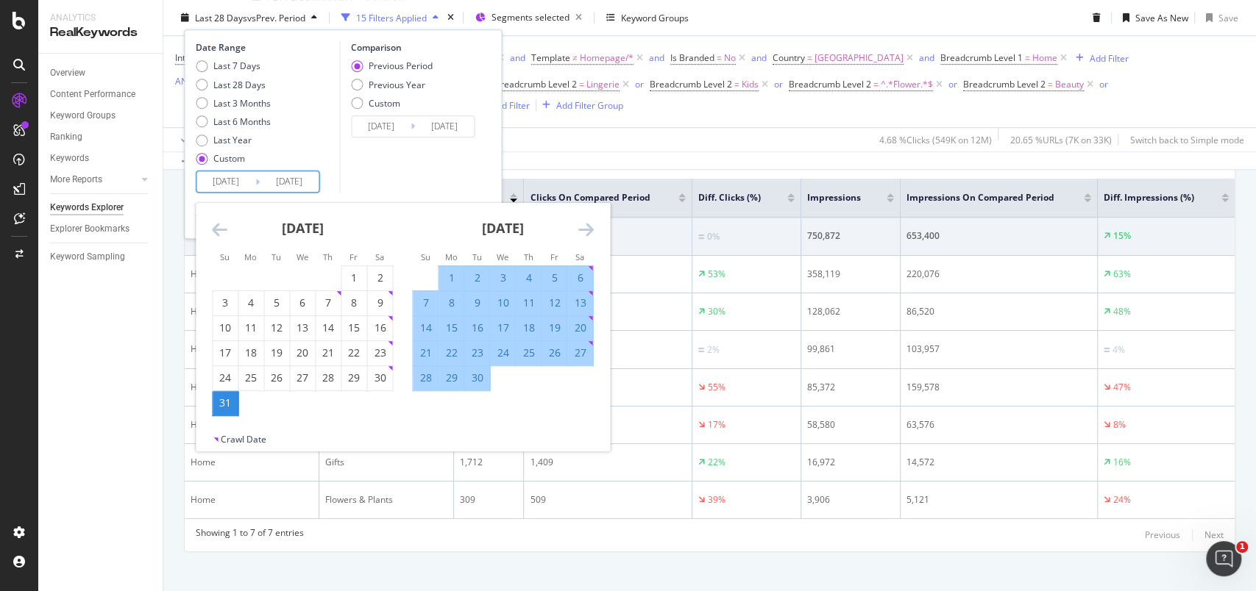
type input "[DATE]"
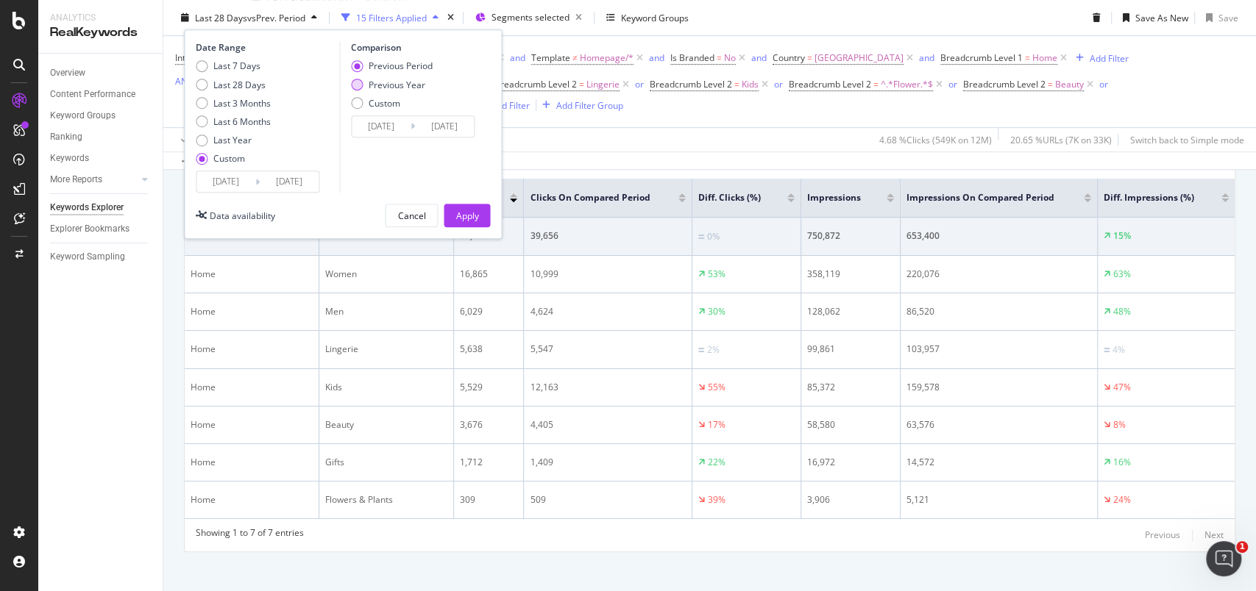
click at [378, 78] on div "Previous Year" at bounding box center [396, 84] width 57 height 13
type input "[DATE]"
click at [462, 216] on div "Apply" at bounding box center [466, 215] width 23 height 13
